Goal: Find contact information: Find contact information

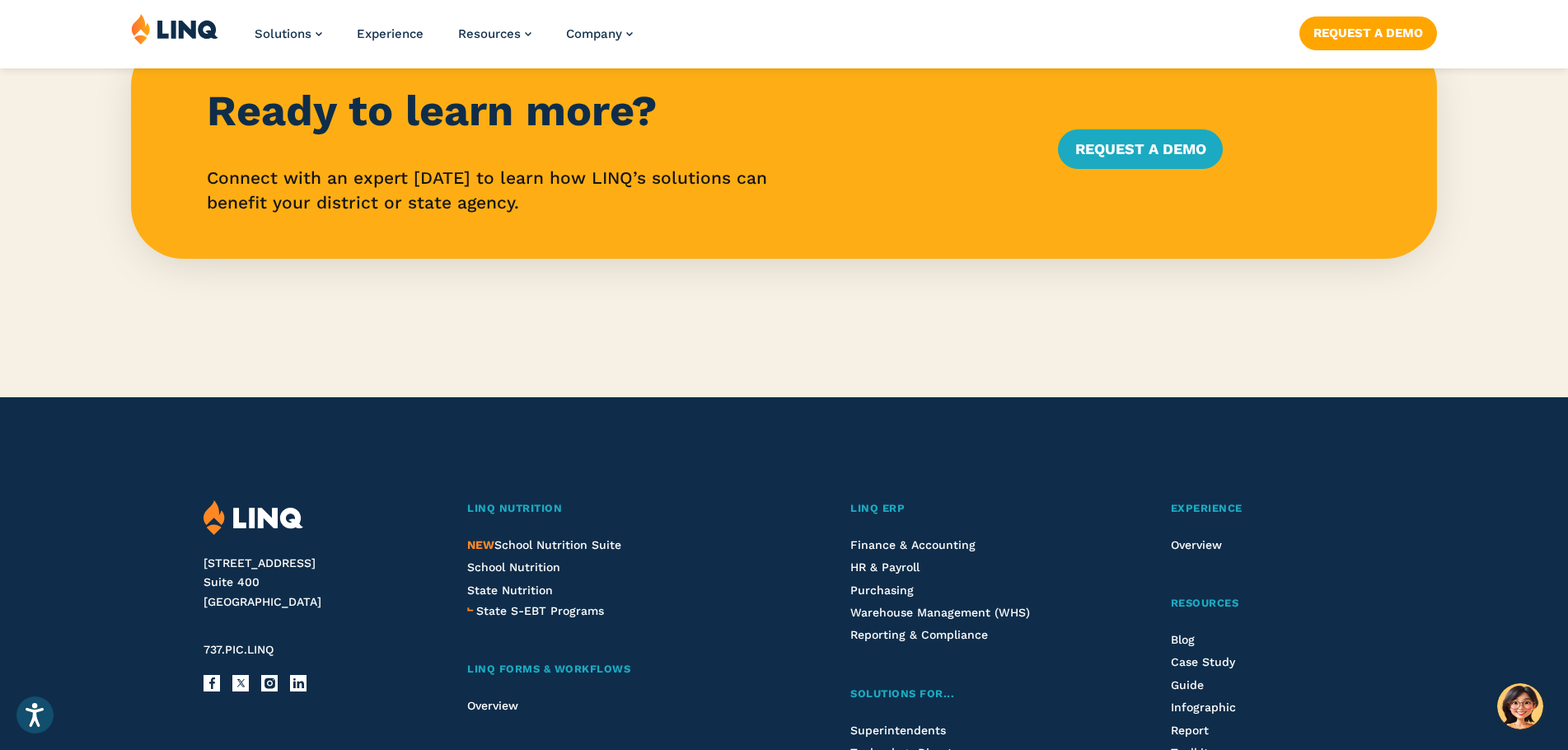
scroll to position [4404, 0]
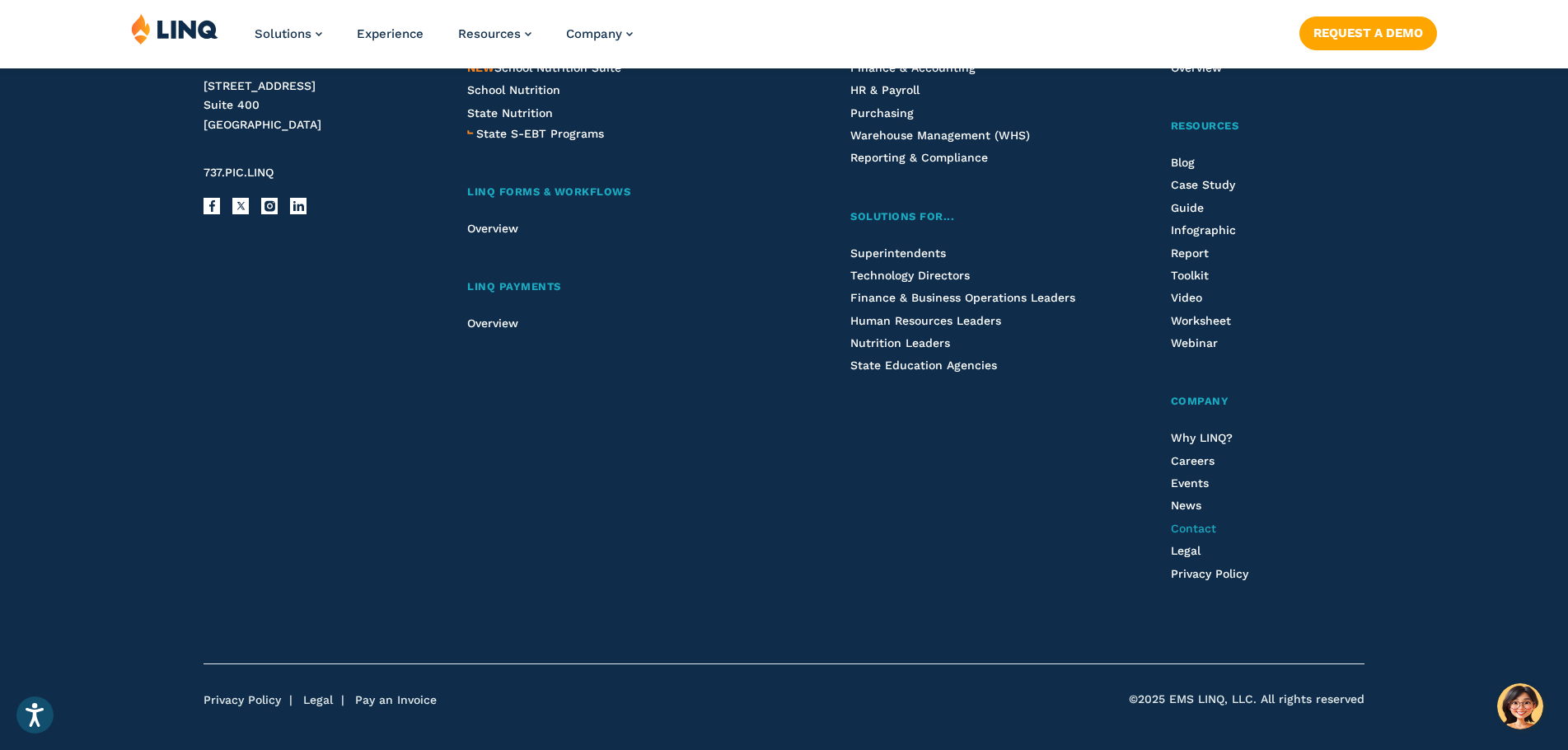
click at [1196, 522] on span "Contact" at bounding box center [1193, 528] width 45 height 13
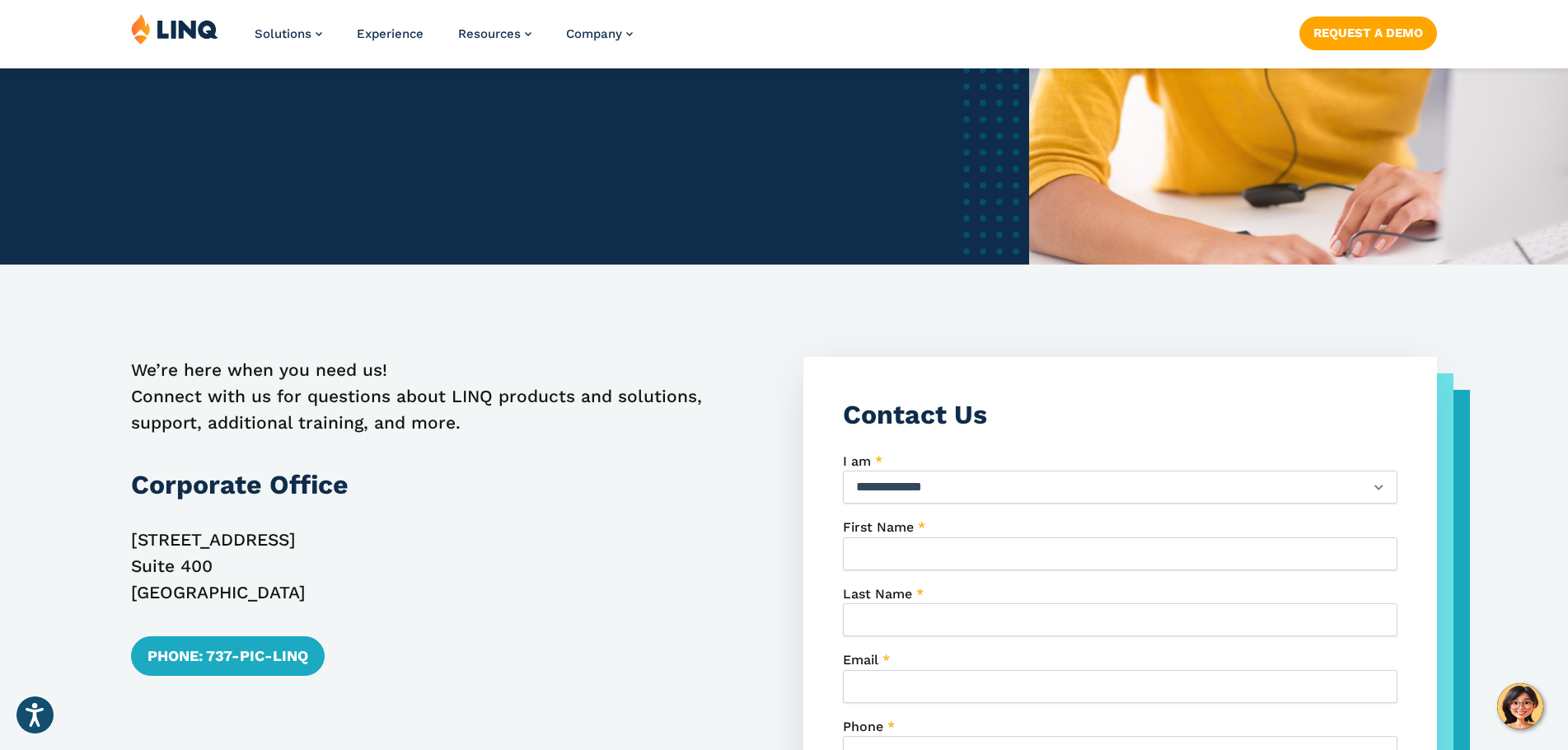
scroll to position [604, 0]
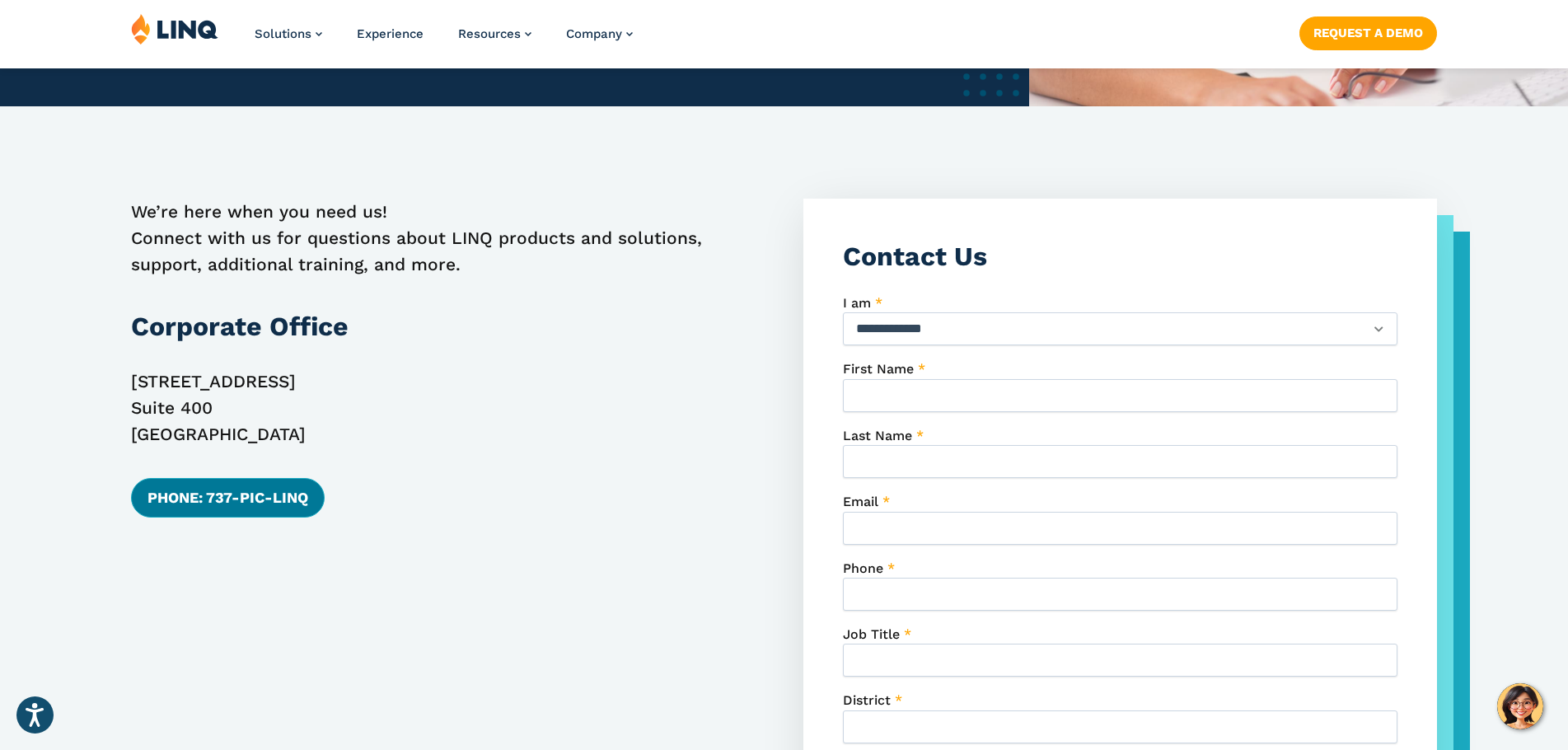
click at [285, 499] on link "Phone: 737-PIC-LINQ" at bounding box center [228, 498] width 194 height 39
